Goal: Check status: Check status

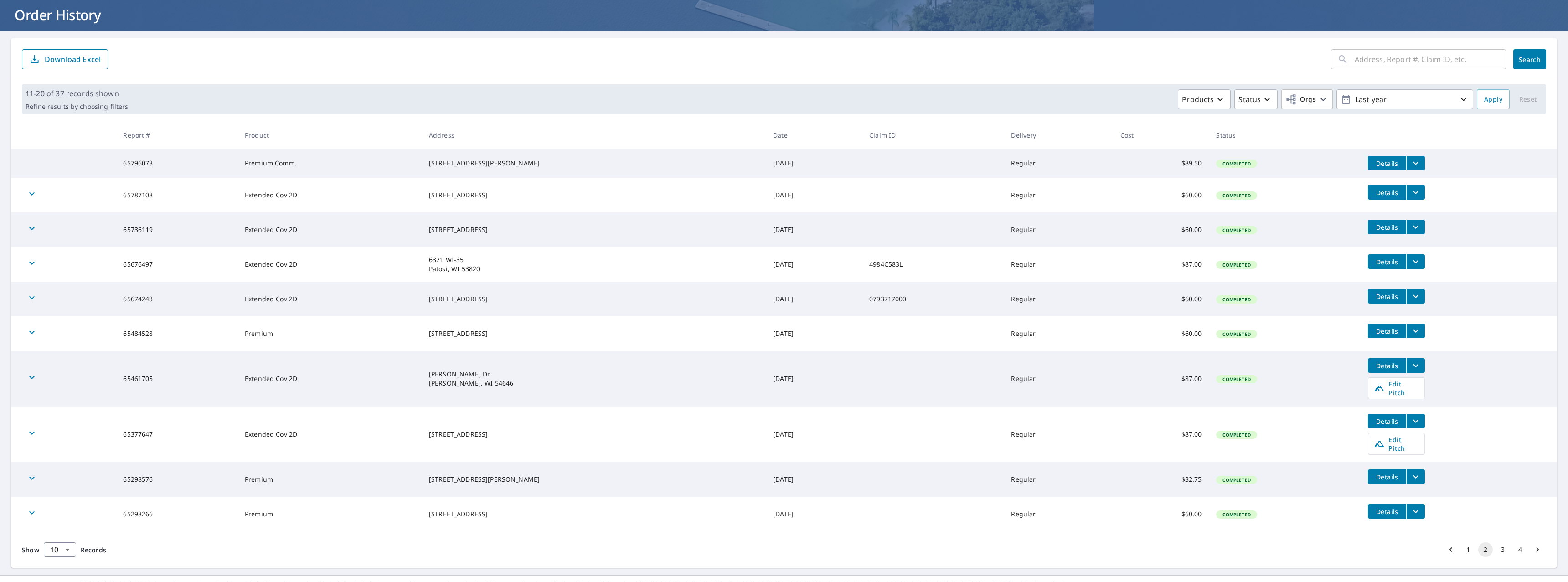
scroll to position [54, 0]
click at [1496, 542] on button "3" at bounding box center [1503, 549] width 15 height 15
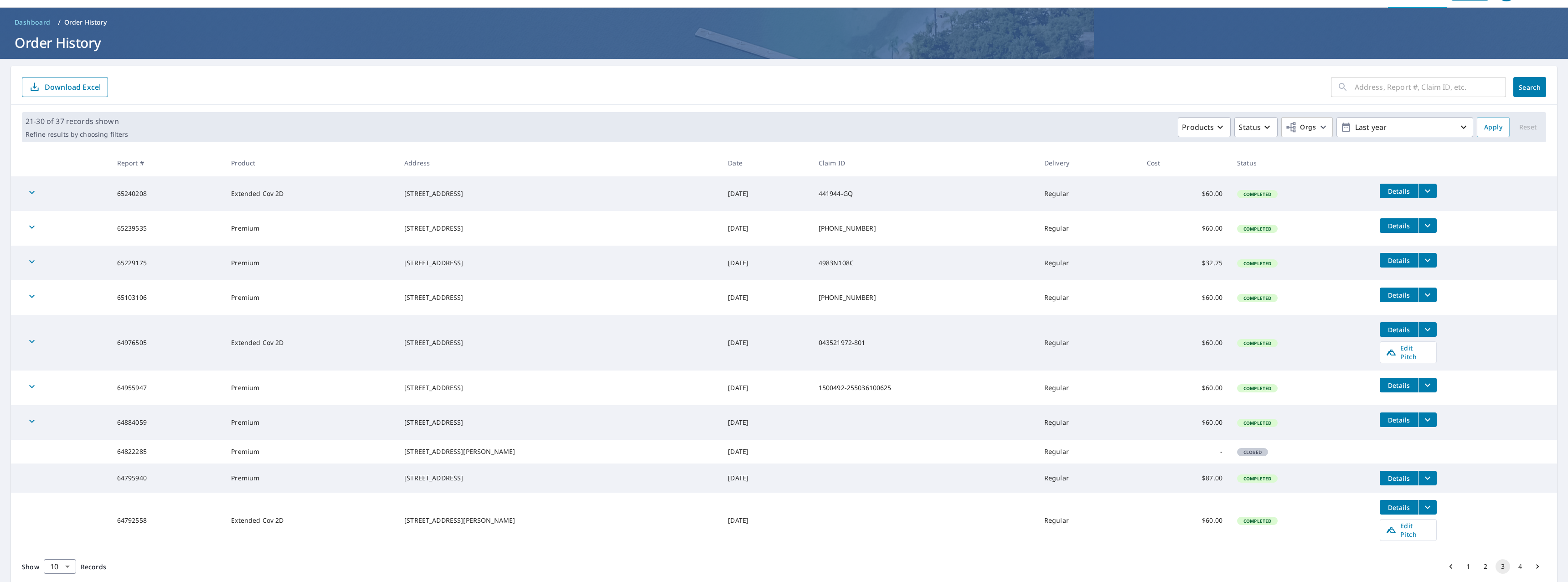
scroll to position [52, 0]
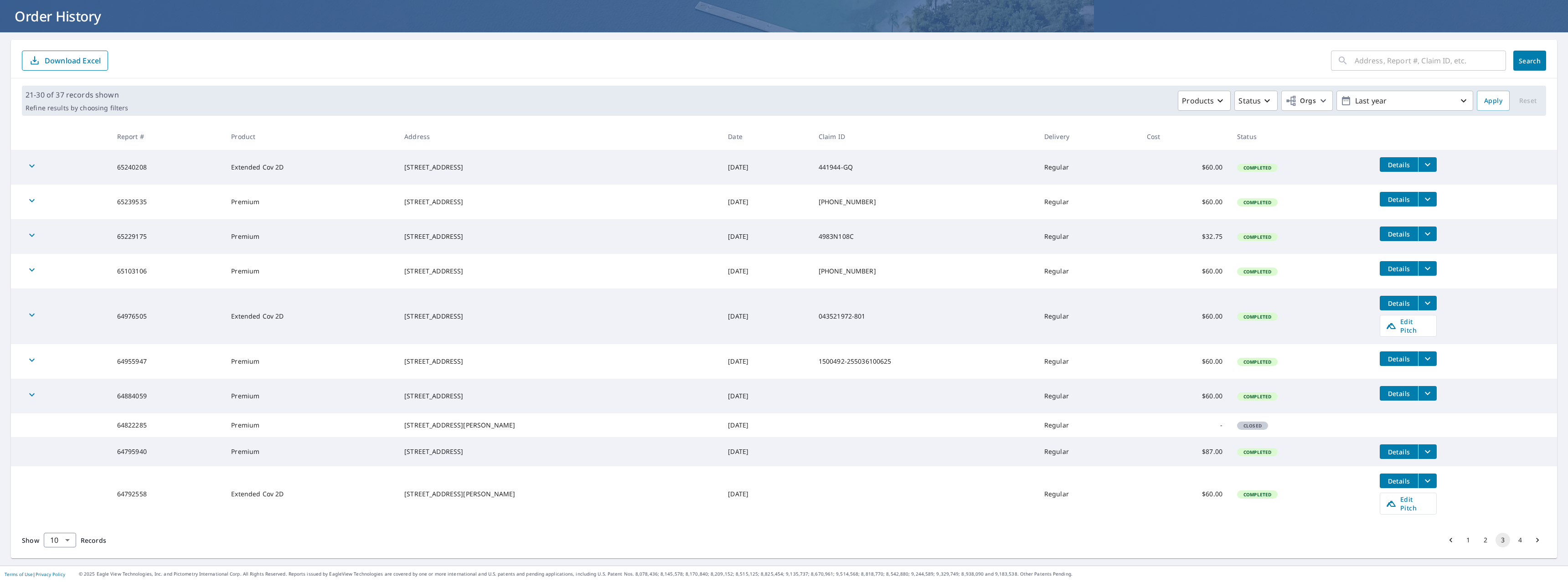
click at [1478, 541] on button "2" at bounding box center [1485, 540] width 15 height 15
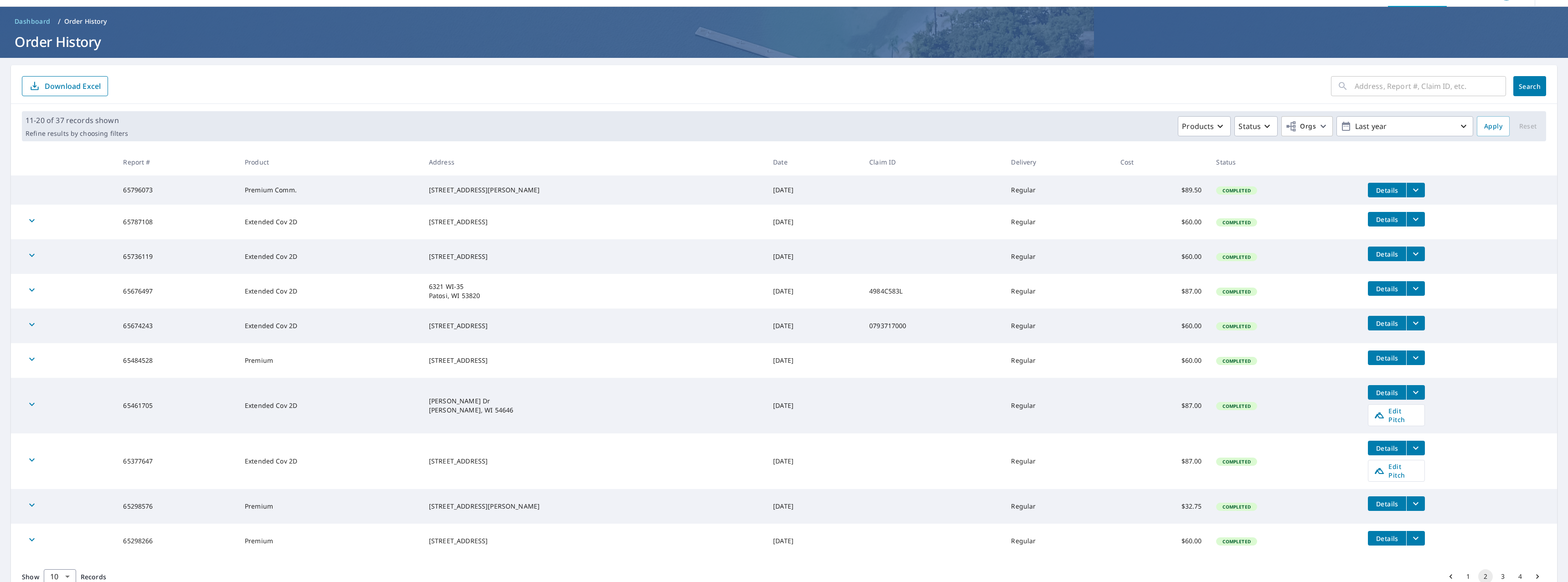
scroll to position [54, 0]
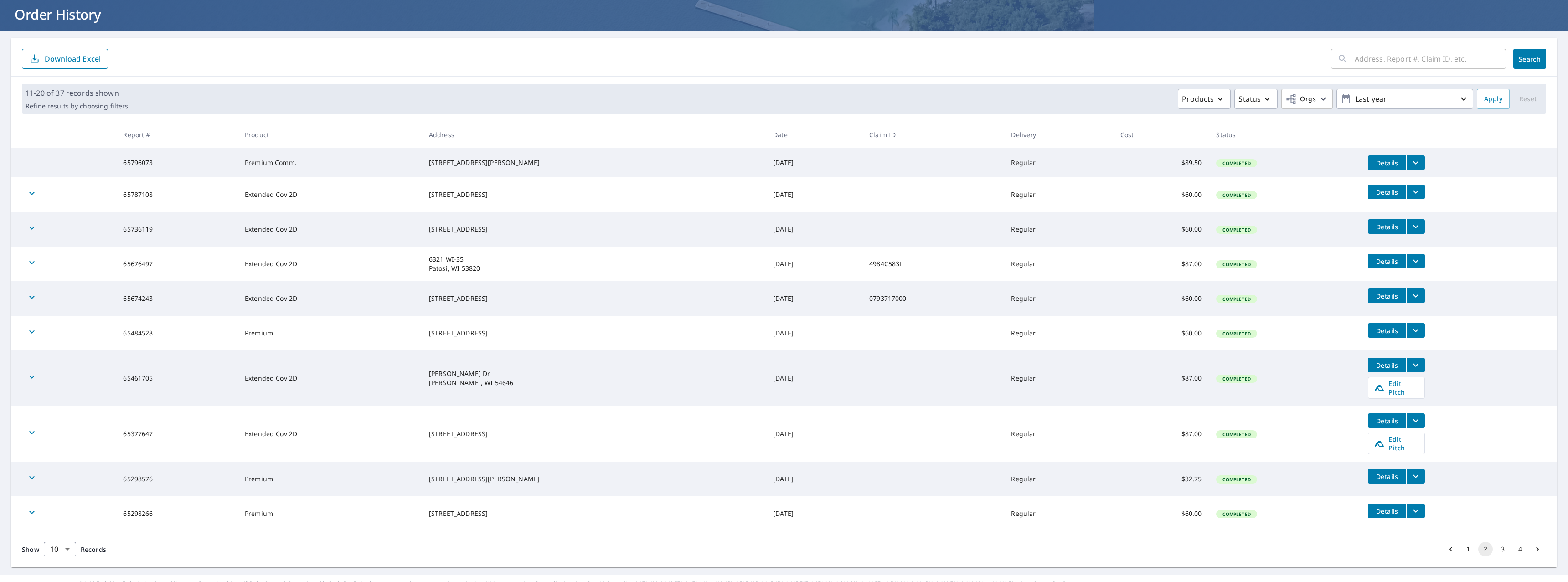
click at [1462, 542] on button "1" at bounding box center [1468, 549] width 15 height 15
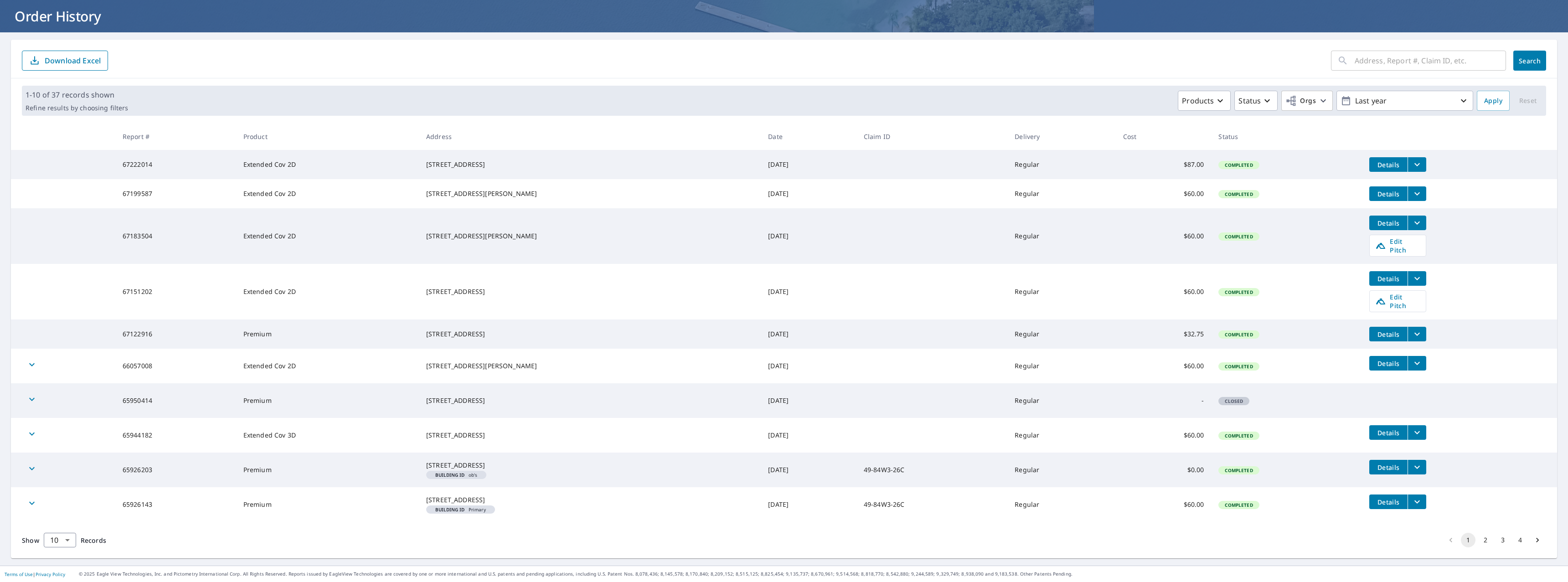
scroll to position [65, 0]
click at [1478, 542] on button "2" at bounding box center [1485, 540] width 15 height 15
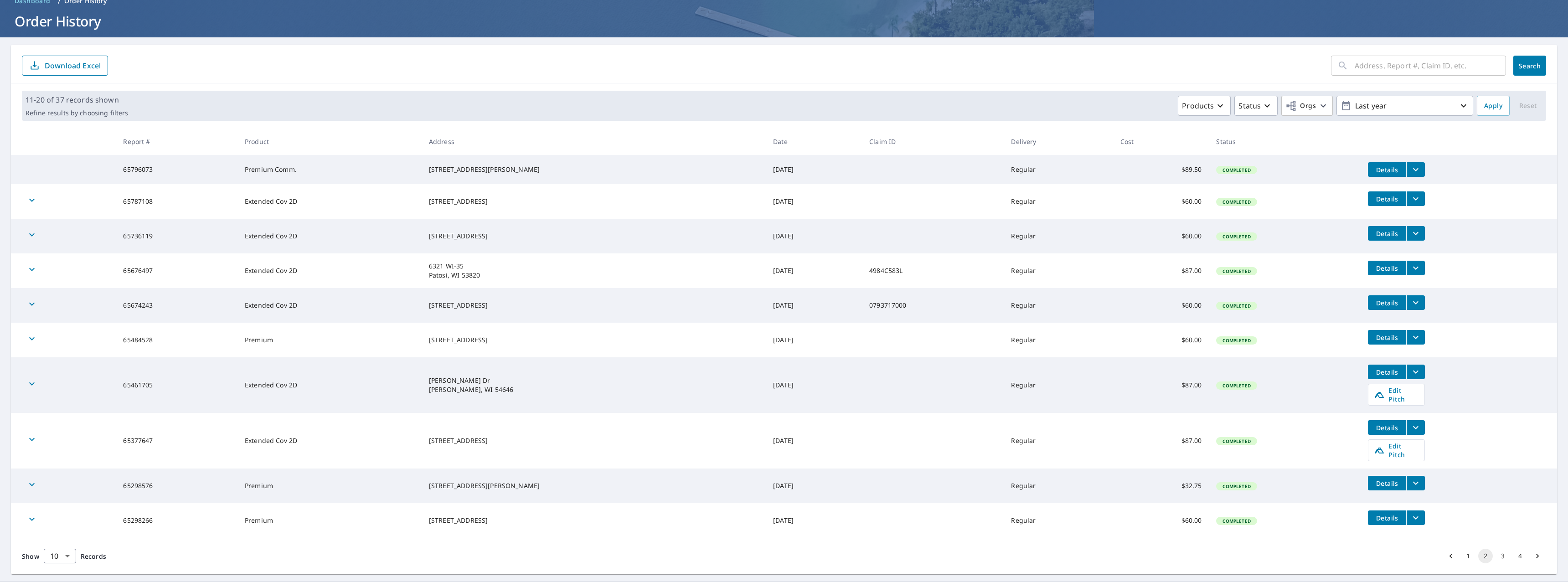
scroll to position [54, 0]
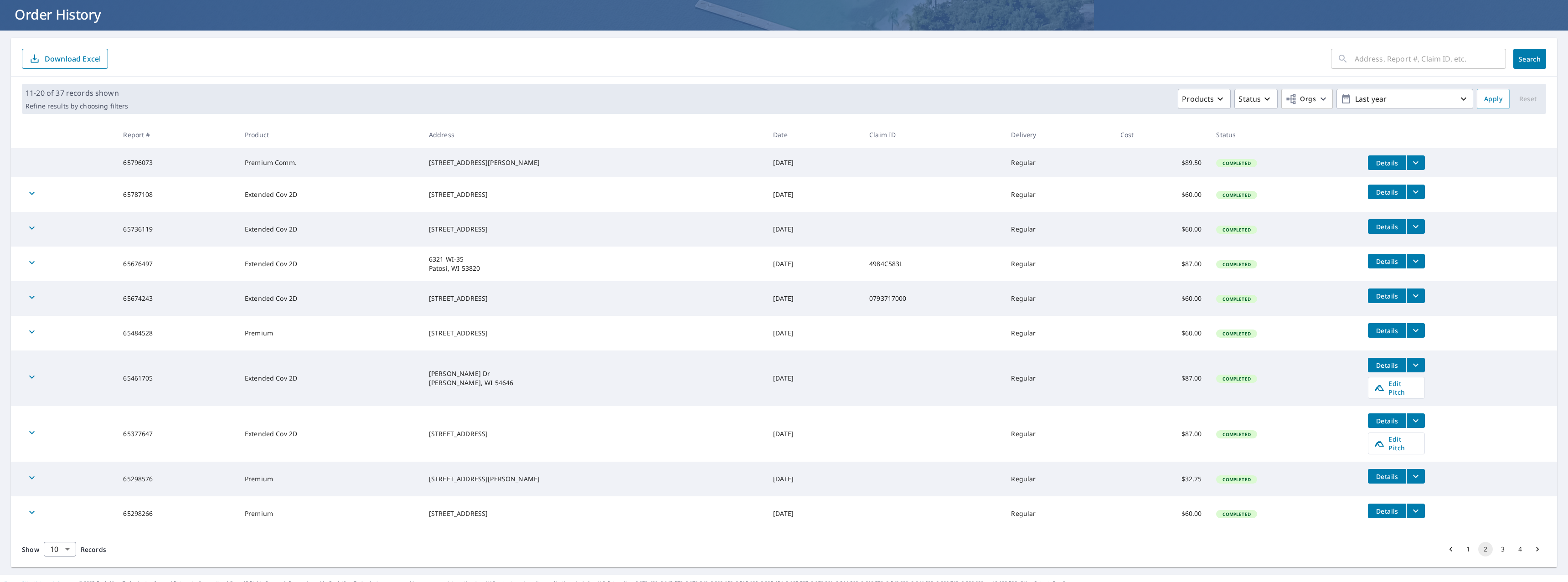
click at [1462, 542] on button "1" at bounding box center [1468, 549] width 15 height 15
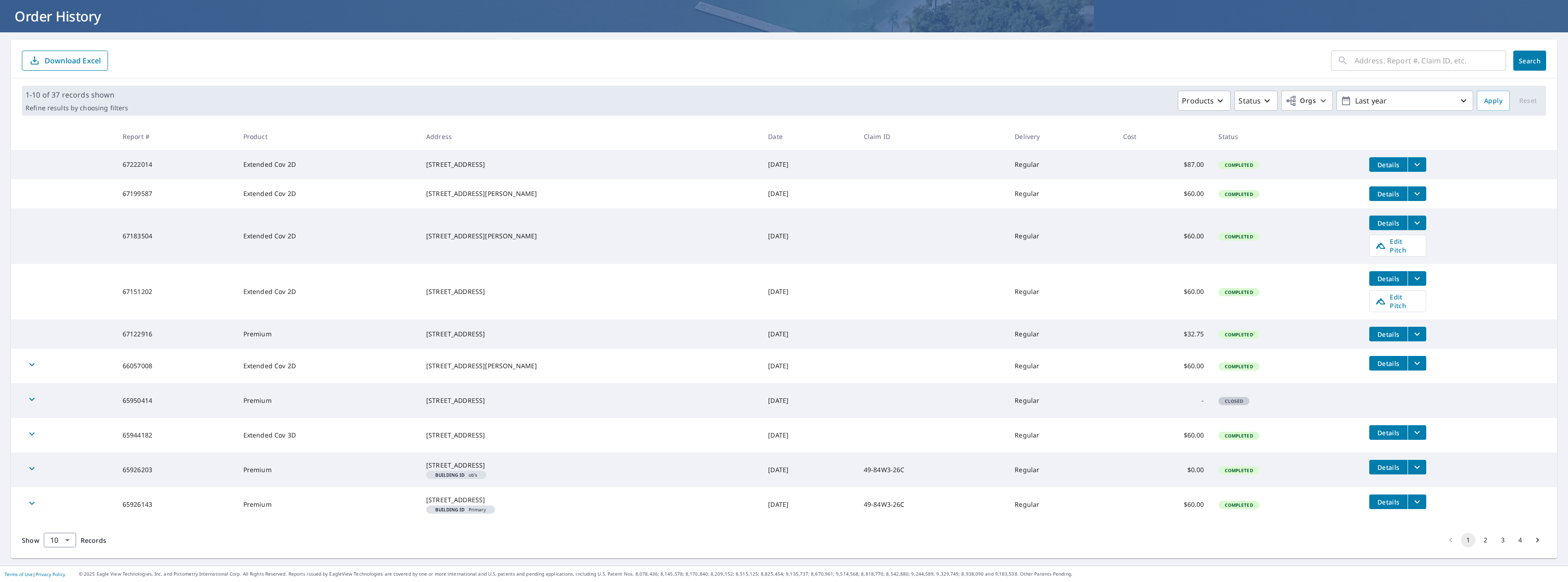
scroll to position [65, 0]
click at [1412, 496] on icon "filesDropdownBtn-65926143" at bounding box center [1417, 502] width 11 height 11
click at [1415, 500] on icon "filesDropdownBtn-65926143" at bounding box center [1417, 501] width 5 height 3
click at [1318, 96] on icon "button" at bounding box center [1323, 101] width 11 height 11
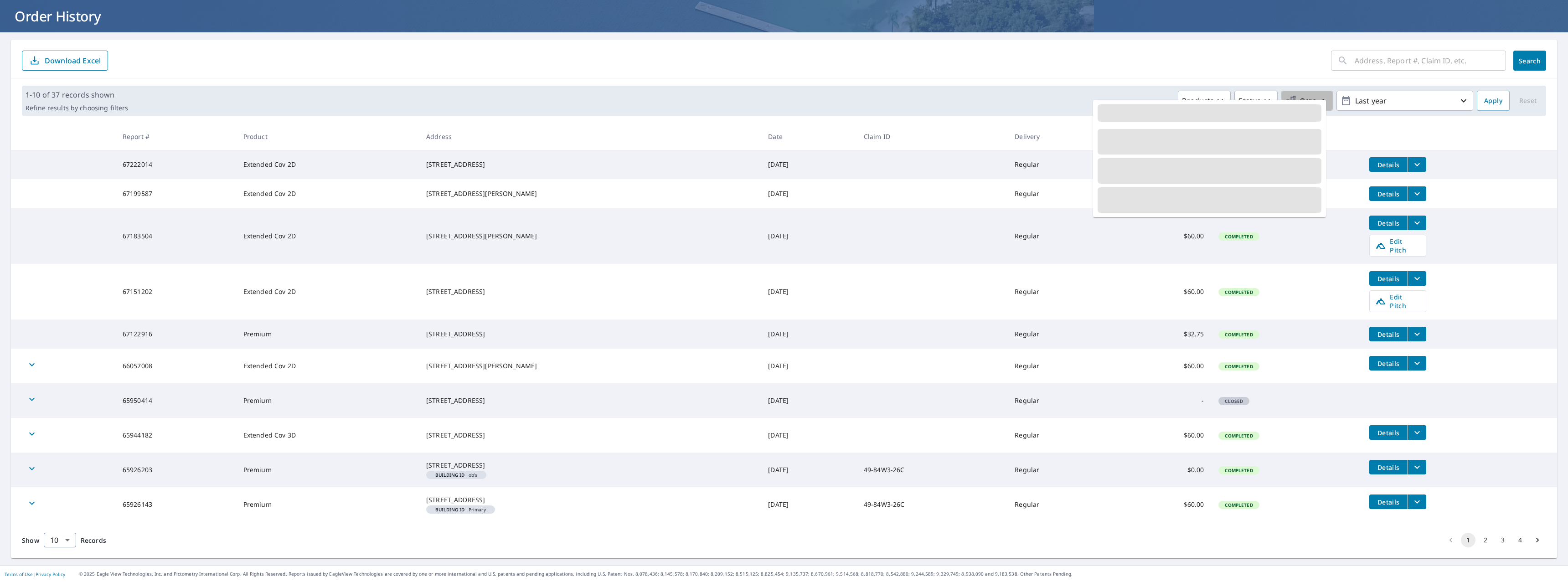
click at [1318, 96] on icon "button" at bounding box center [1323, 101] width 11 height 11
